Goal: Transaction & Acquisition: Purchase product/service

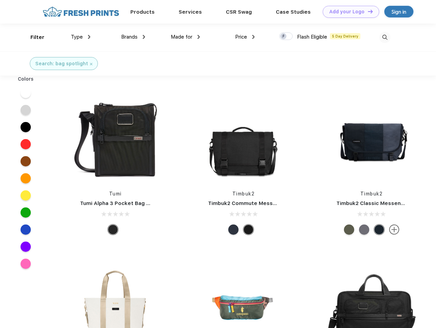
click at [348, 12] on link "Add your Logo Design Tool" at bounding box center [350, 12] width 56 height 12
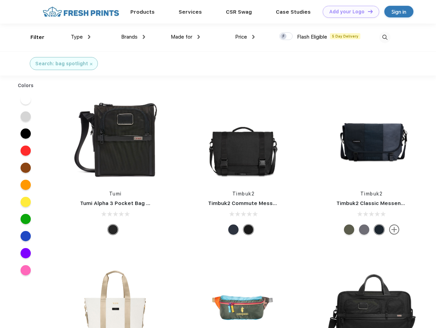
click at [0, 0] on div "Design Tool" at bounding box center [0, 0] width 0 height 0
click at [367, 11] on link "Add your Logo Design Tool" at bounding box center [350, 12] width 56 height 12
click at [33, 37] on div "Filter" at bounding box center [37, 38] width 14 height 8
click at [81, 37] on span "Type" at bounding box center [77, 37] width 12 height 6
click at [133, 37] on span "Brands" at bounding box center [129, 37] width 16 height 6
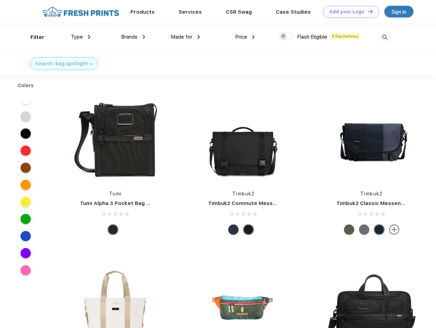
click at [185, 37] on span "Made for" at bounding box center [182, 37] width 22 height 6
click at [245, 37] on span "Price" at bounding box center [241, 37] width 12 height 6
click at [286, 37] on div at bounding box center [285, 36] width 13 height 8
click at [283, 37] on input "checkbox" at bounding box center [281, 34] width 4 height 4
click at [384, 37] on img at bounding box center [384, 37] width 11 height 11
